Goal: Transaction & Acquisition: Purchase product/service

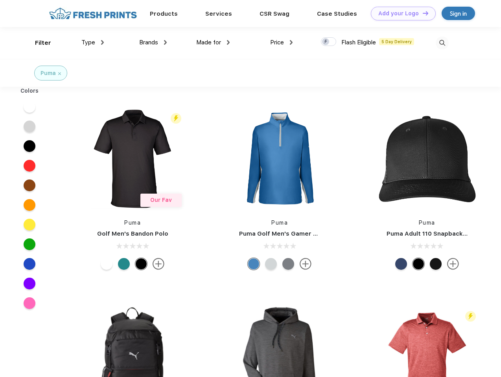
click at [400, 13] on link "Add your Logo Design Tool" at bounding box center [403, 14] width 65 height 14
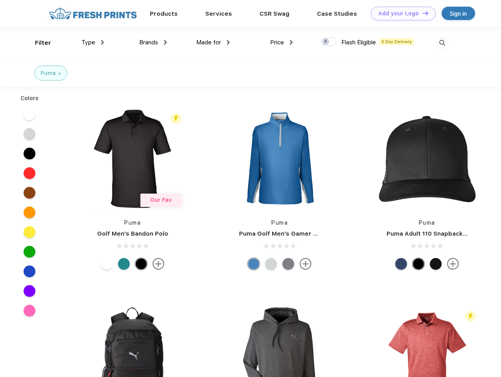
click at [0, 0] on div "Design Tool" at bounding box center [0, 0] width 0 height 0
click at [422, 13] on link "Add your Logo Design Tool" at bounding box center [403, 14] width 65 height 14
click at [38, 43] on div "Filter" at bounding box center [43, 43] width 16 height 9
click at [93, 42] on span "Type" at bounding box center [88, 42] width 14 height 7
click at [153, 42] on span "Brands" at bounding box center [148, 42] width 19 height 7
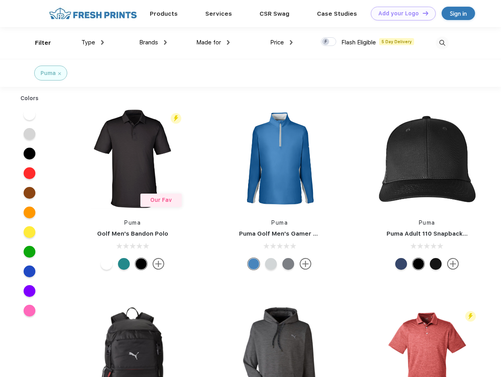
click at [213, 42] on span "Made for" at bounding box center [208, 42] width 25 height 7
click at [281, 42] on span "Price" at bounding box center [277, 42] width 14 height 7
click at [329, 42] on div at bounding box center [328, 41] width 15 height 9
click at [326, 42] on input "checkbox" at bounding box center [323, 39] width 5 height 5
click at [442, 43] on img at bounding box center [442, 43] width 13 height 13
